Goal: Task Accomplishment & Management: Manage account settings

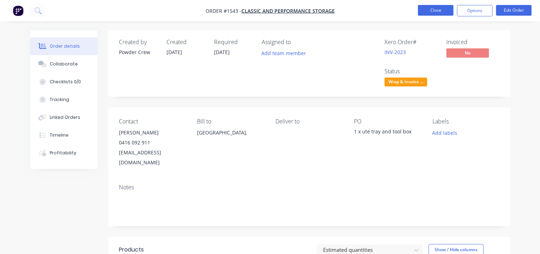
click at [435, 10] on button "Close" at bounding box center [436, 10] width 36 height 11
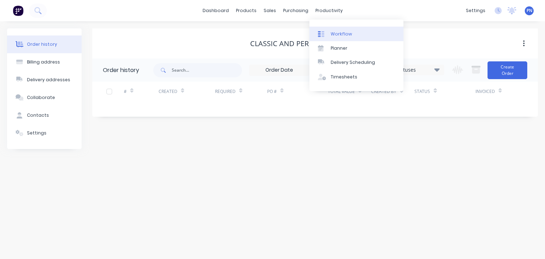
click at [333, 35] on div "Workflow" at bounding box center [341, 34] width 21 height 6
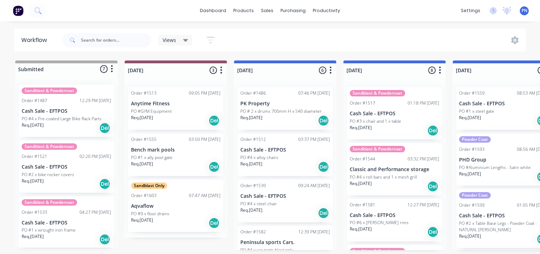
click at [261, 111] on p "PO # 2 x drums 700mm H x 540 diameter" at bounding box center [280, 111] width 81 height 6
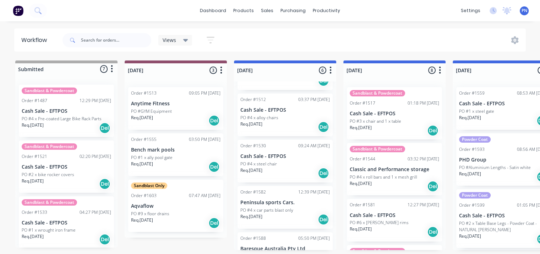
click at [275, 165] on p "PO #4 x steel chair" at bounding box center [258, 164] width 37 height 6
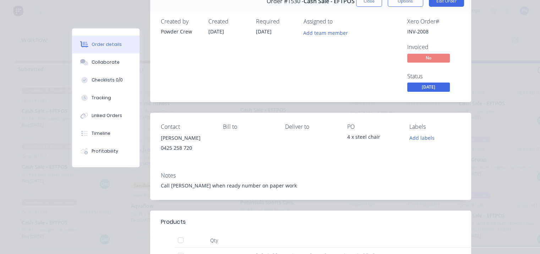
scroll to position [0, 0]
